Goal: Information Seeking & Learning: Learn about a topic

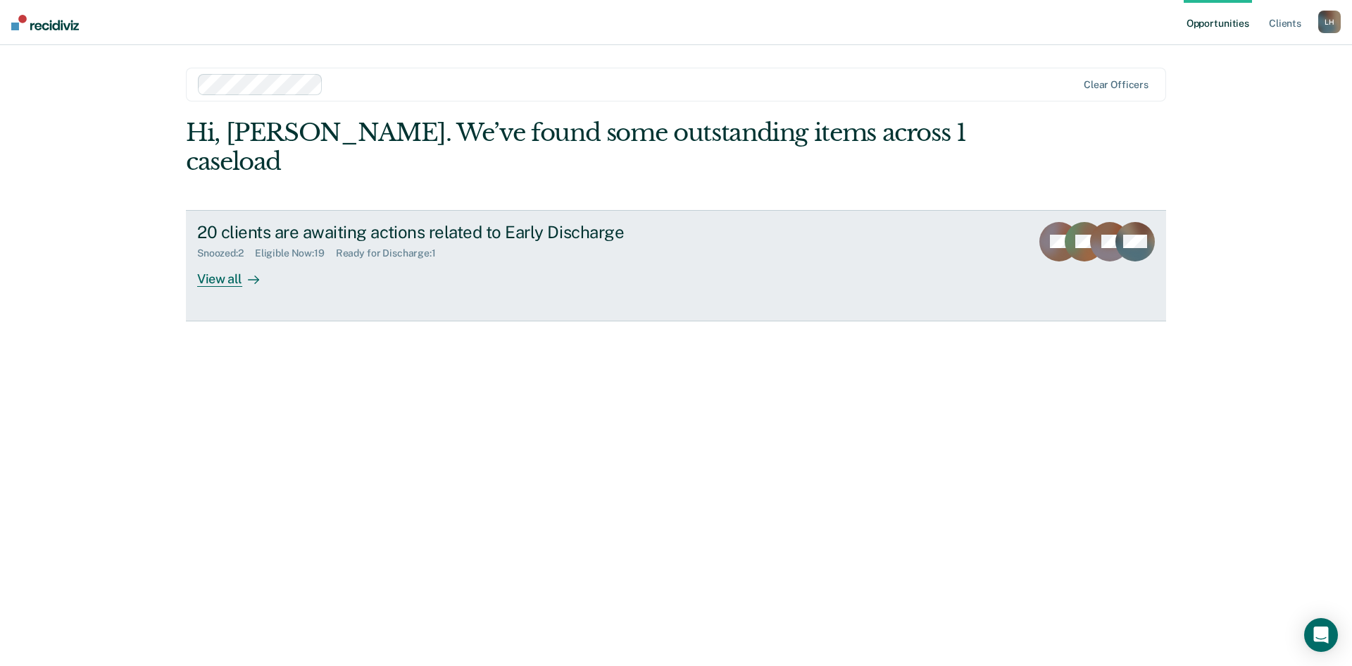
click at [227, 259] on div "View all" at bounding box center [236, 272] width 79 height 27
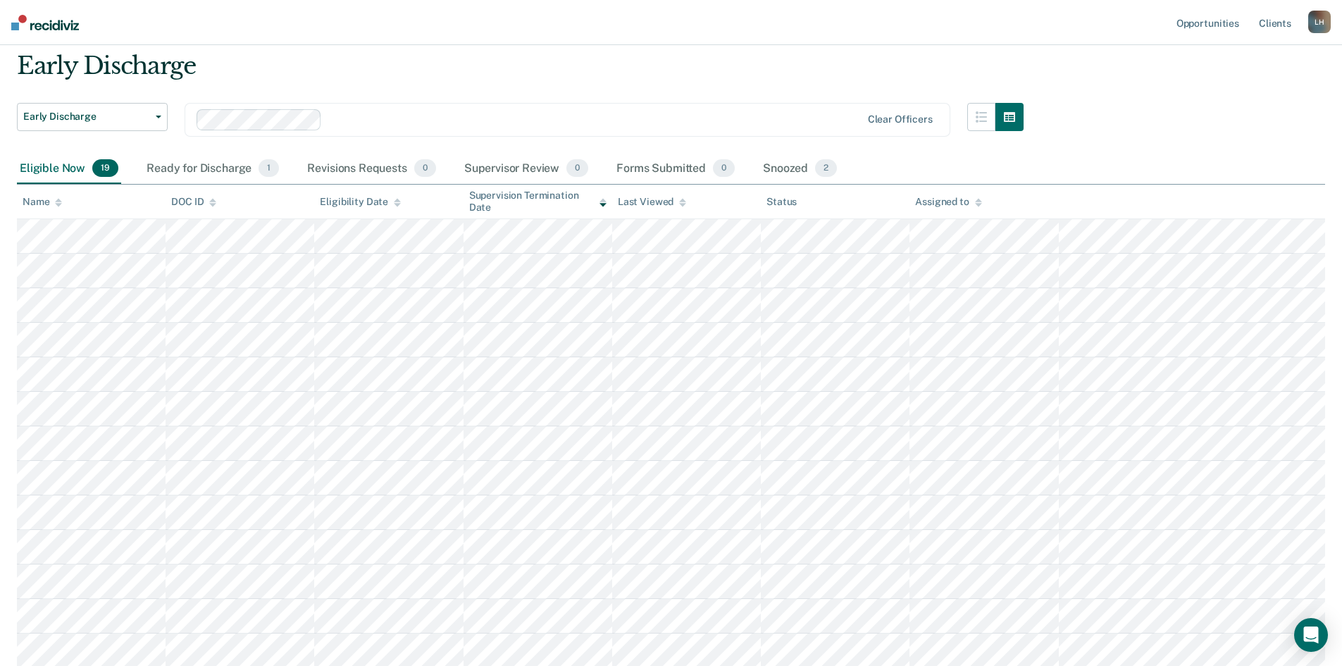
scroll to position [70, 0]
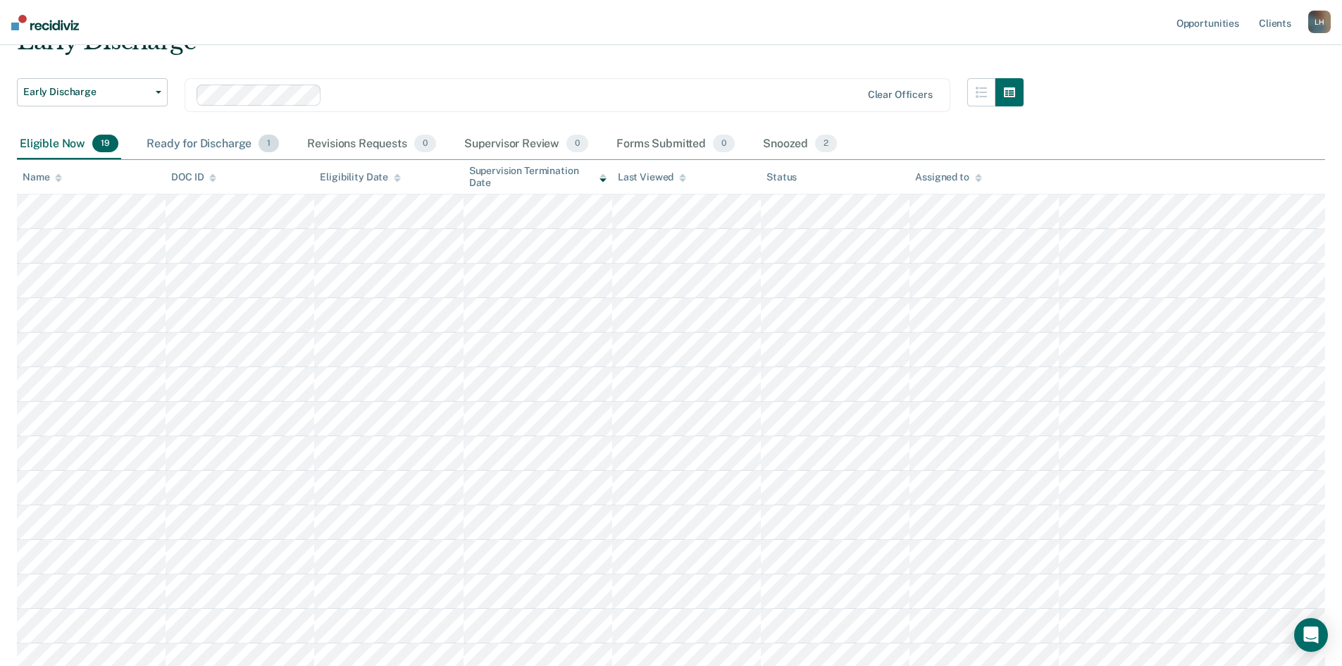
click at [218, 147] on div "Ready for Discharge 1" at bounding box center [213, 144] width 138 height 31
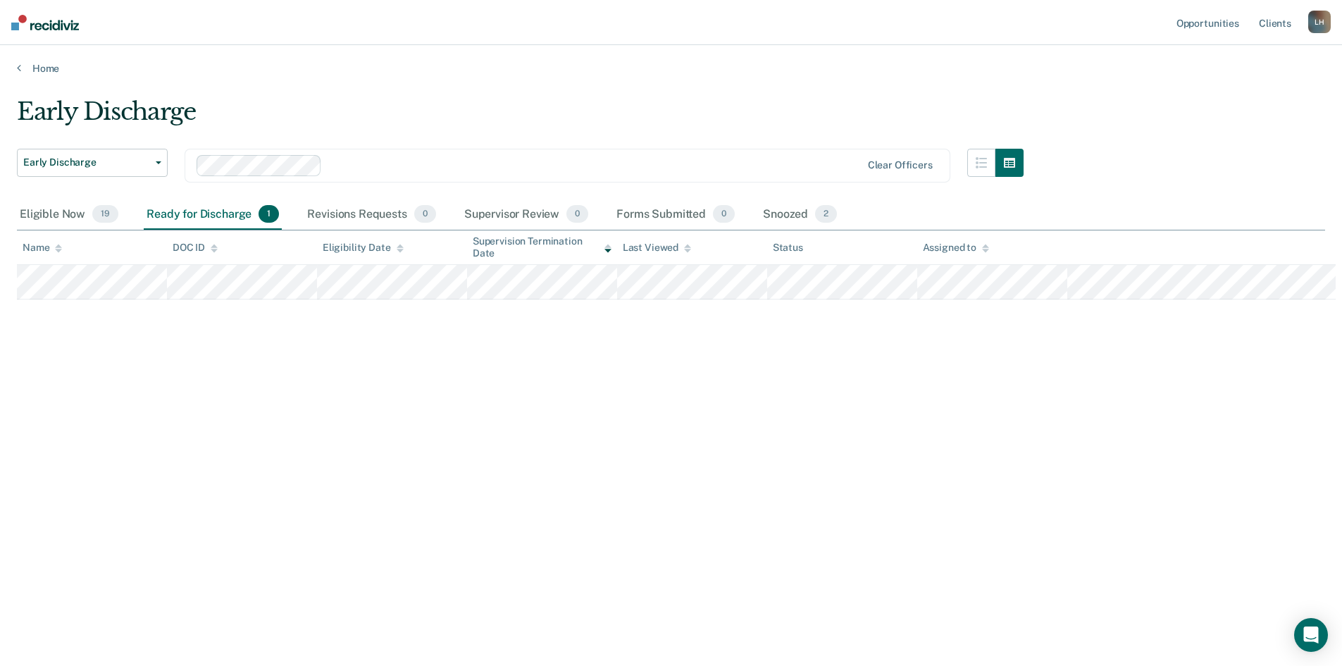
scroll to position [0, 0]
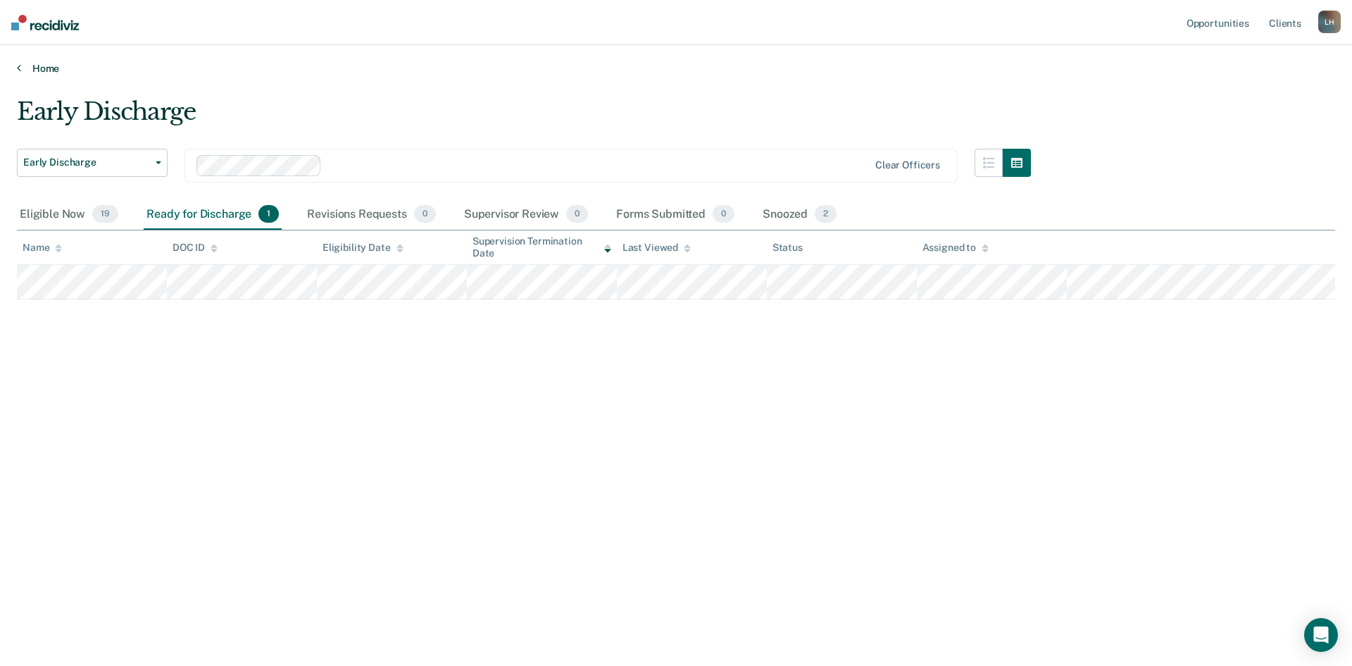
click at [18, 70] on icon at bounding box center [19, 67] width 4 height 11
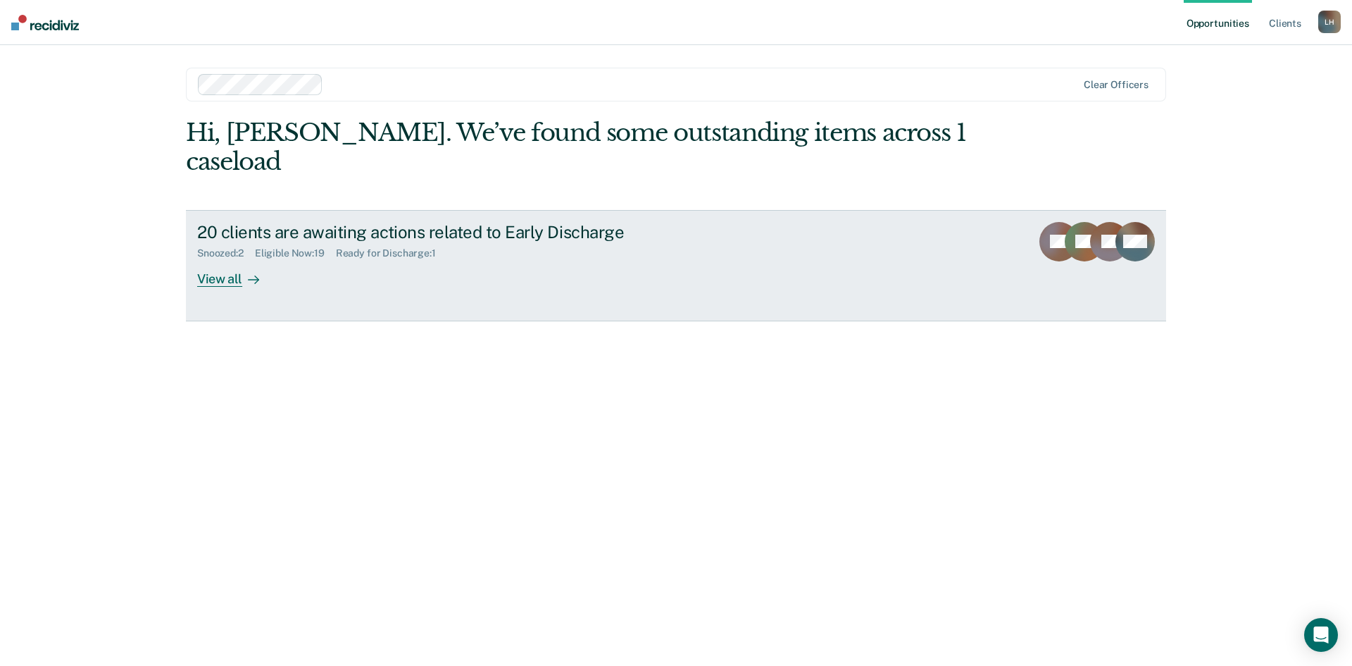
click at [218, 259] on div "View all" at bounding box center [236, 272] width 79 height 27
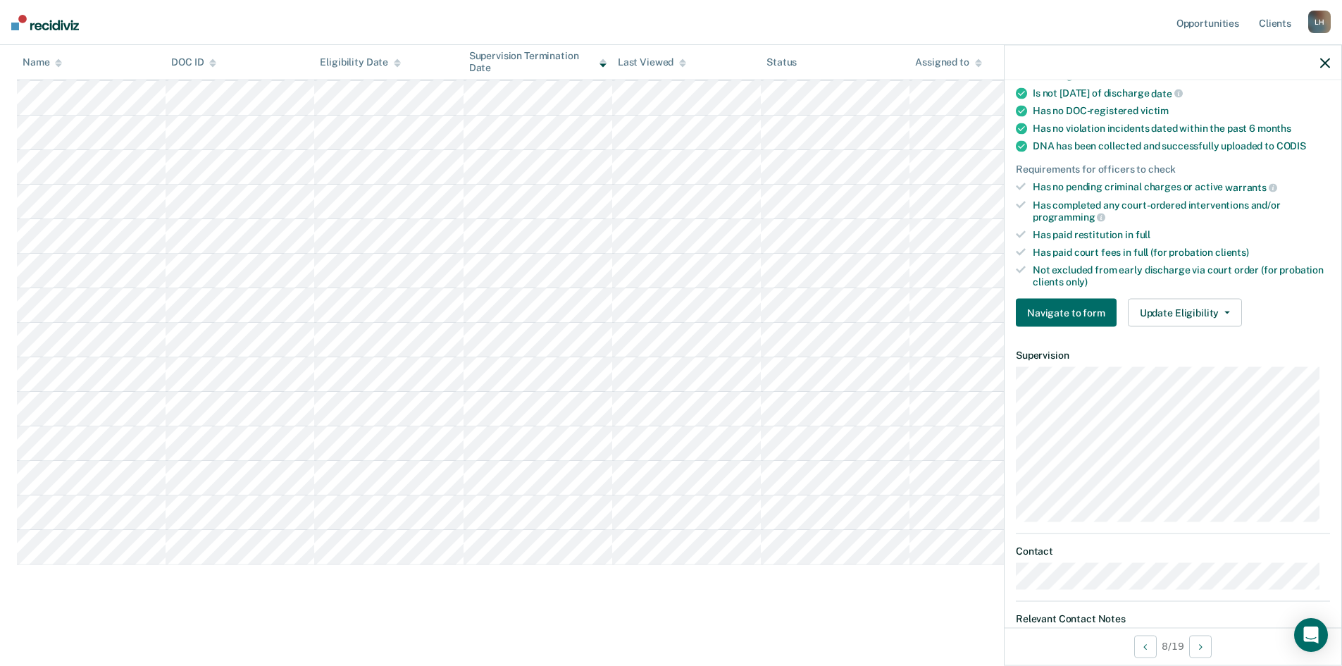
scroll to position [282, 0]
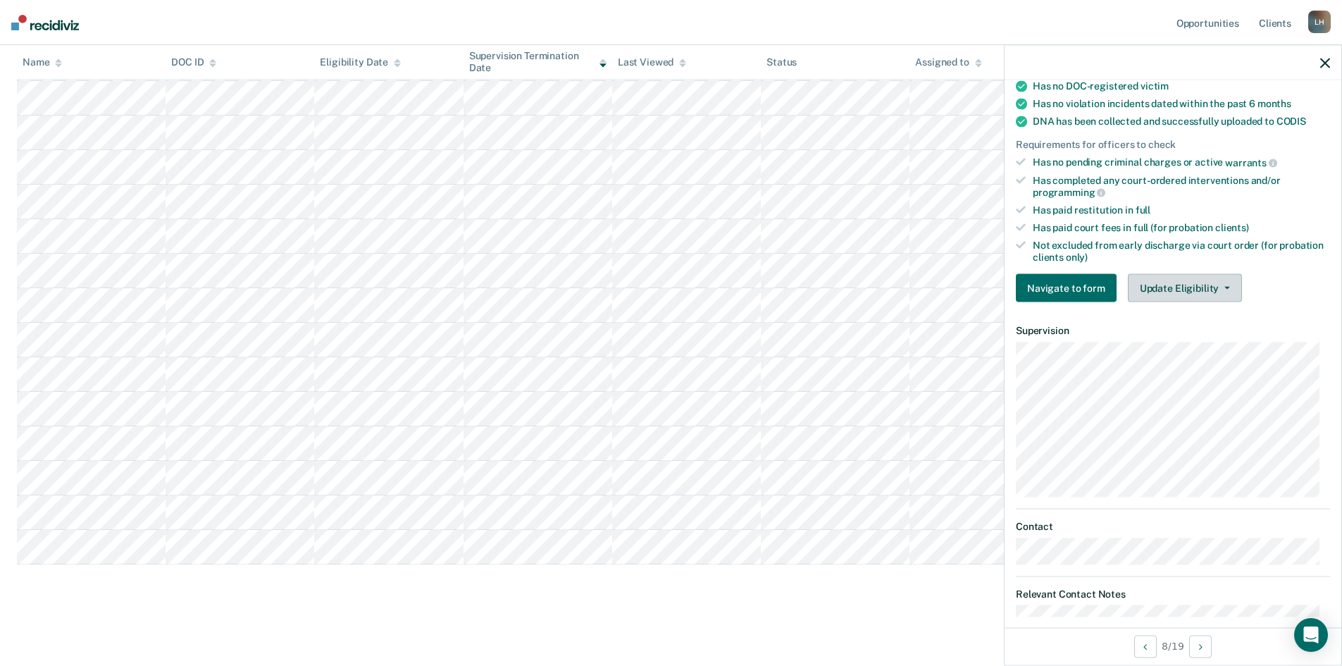
click at [1224, 287] on icon "button" at bounding box center [1227, 288] width 6 height 3
click at [1325, 58] on icon "button" at bounding box center [1325, 63] width 10 height 10
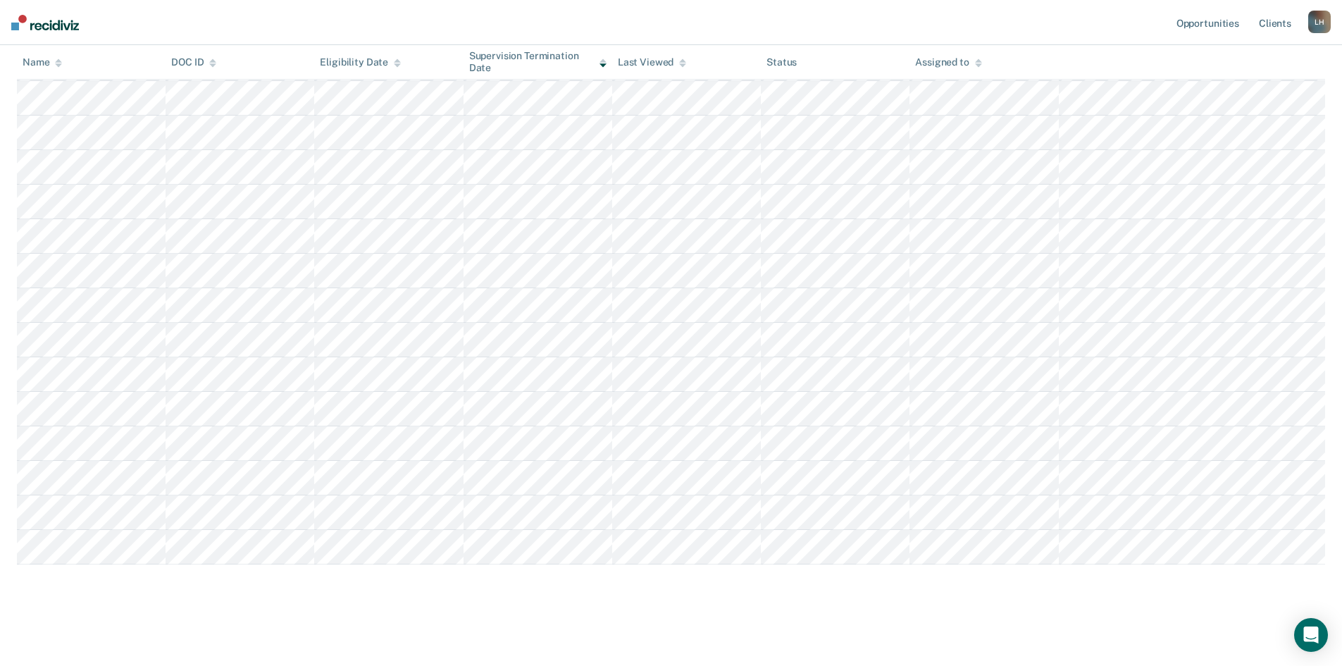
scroll to position [286, 0]
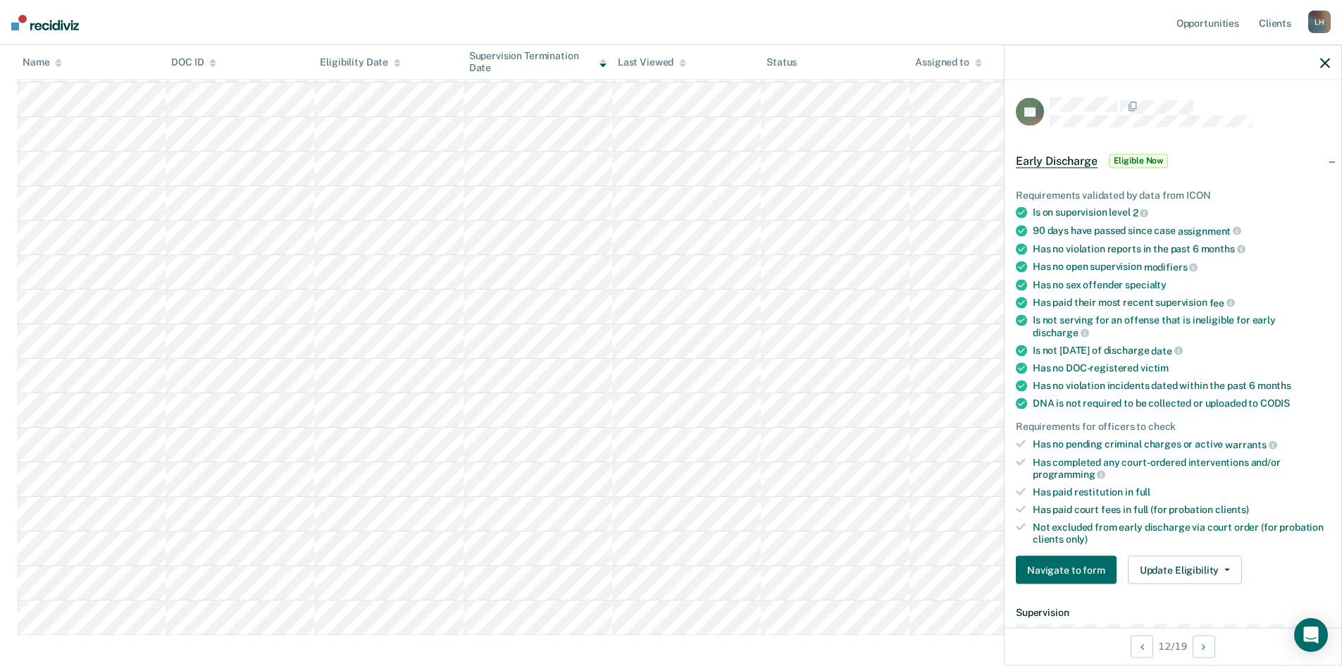
click at [1325, 61] on icon "button" at bounding box center [1325, 63] width 10 height 10
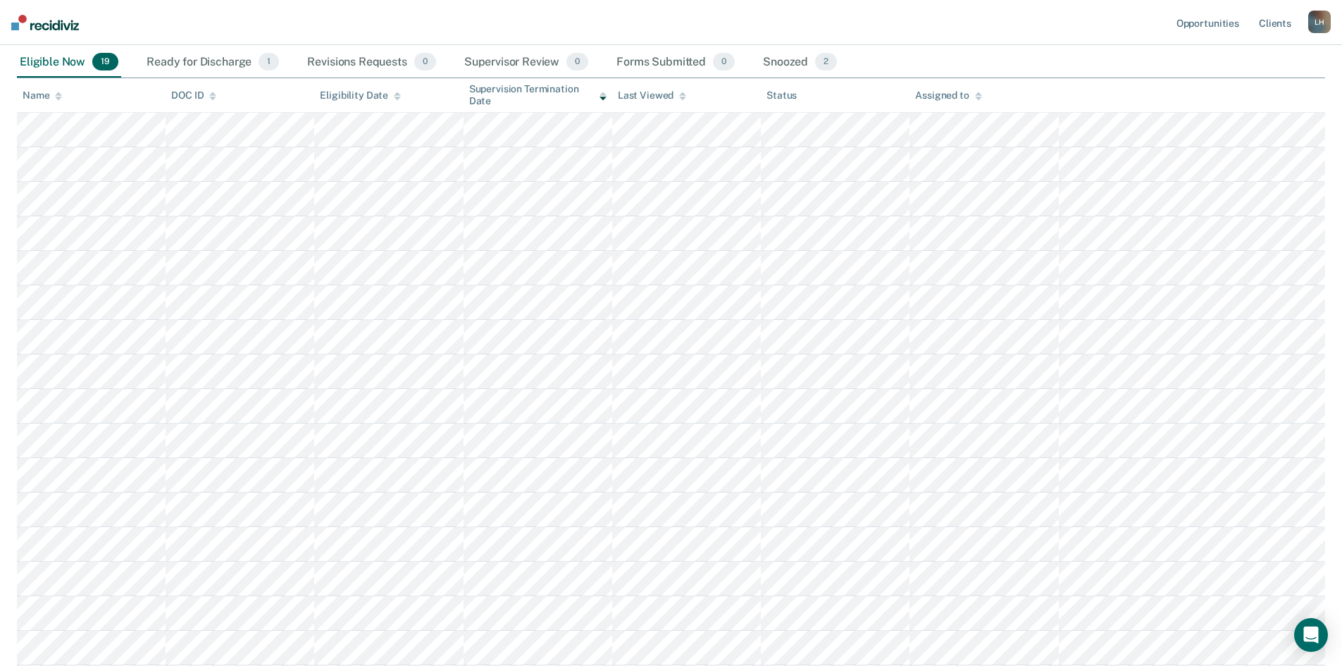
scroll to position [145, 0]
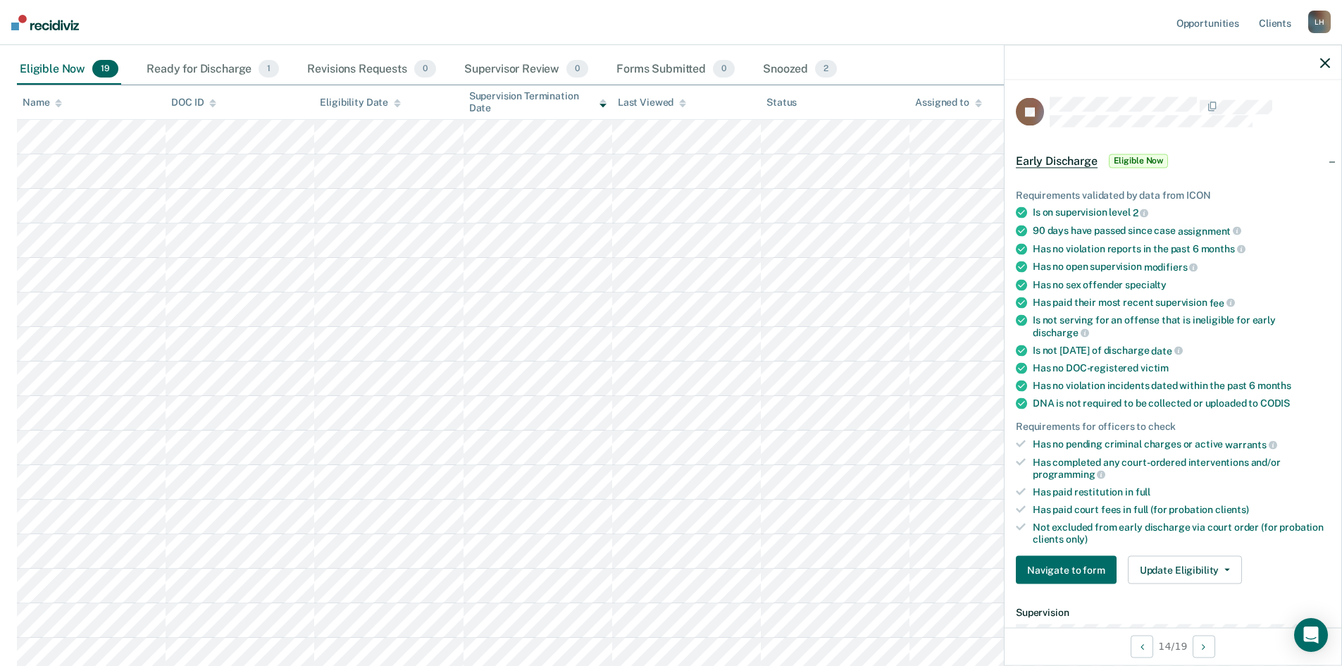
click at [1321, 59] on icon "button" at bounding box center [1325, 63] width 10 height 10
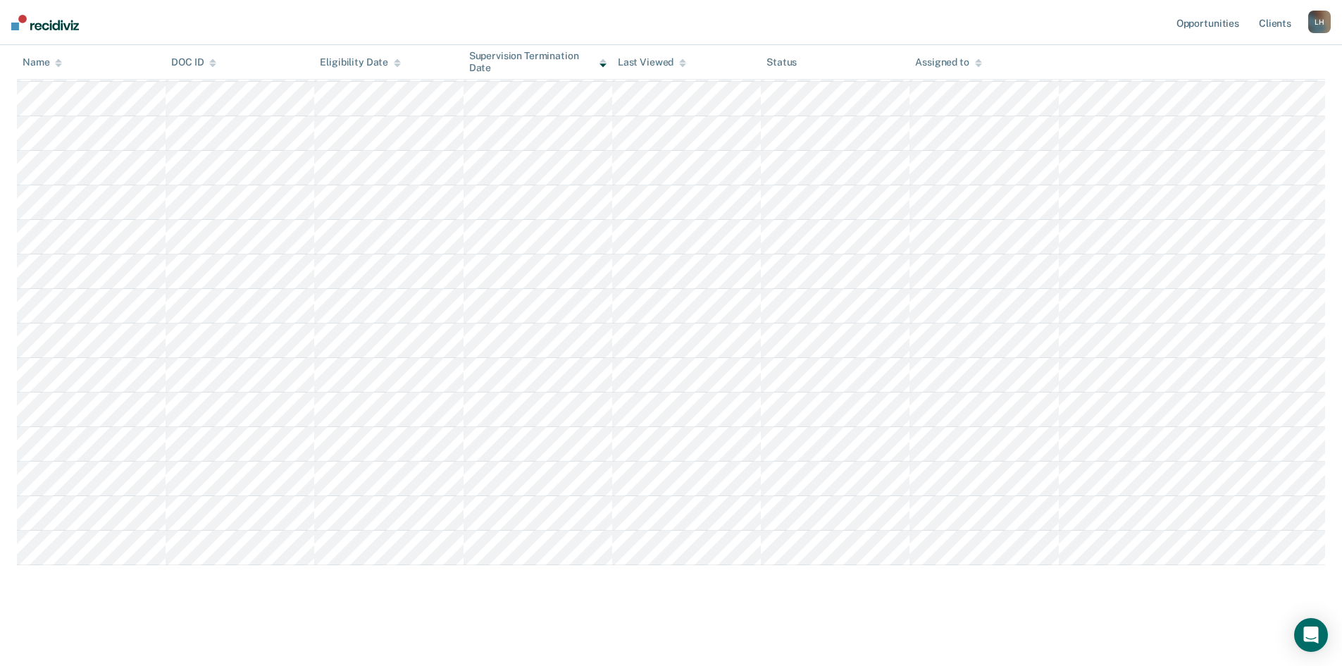
scroll to position [356, 0]
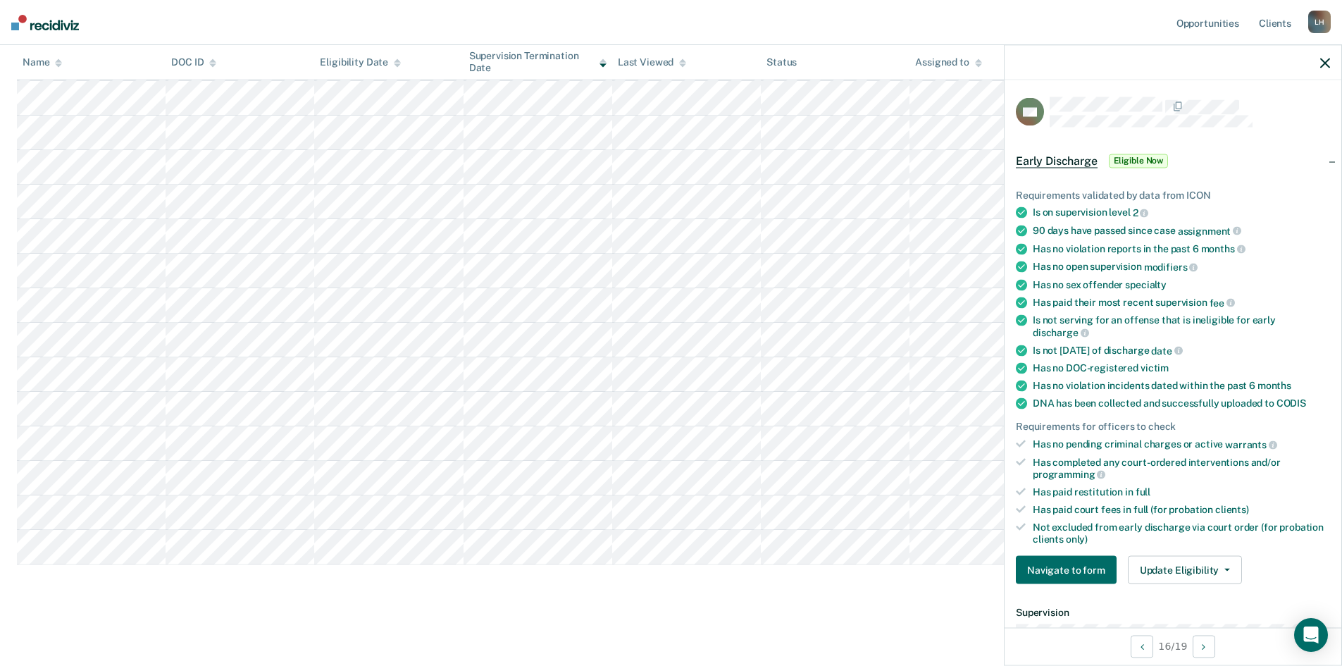
click at [1321, 61] on icon "button" at bounding box center [1325, 63] width 10 height 10
drag, startPoint x: 1322, startPoint y: 61, endPoint x: 1302, endPoint y: 70, distance: 22.4
click at [1323, 61] on icon "button" at bounding box center [1325, 63] width 10 height 10
click at [1327, 65] on icon "button" at bounding box center [1325, 63] width 10 height 10
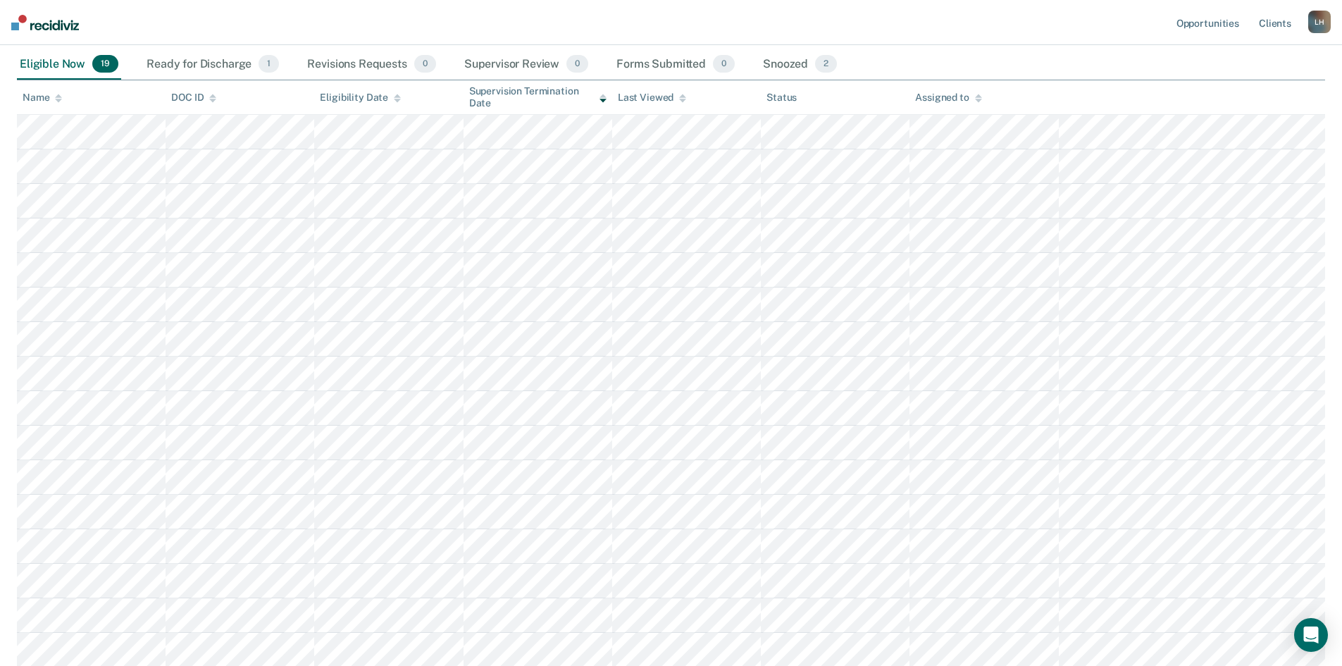
scroll to position [211, 0]
